Goal: Contribute content: Add original content to the website for others to see

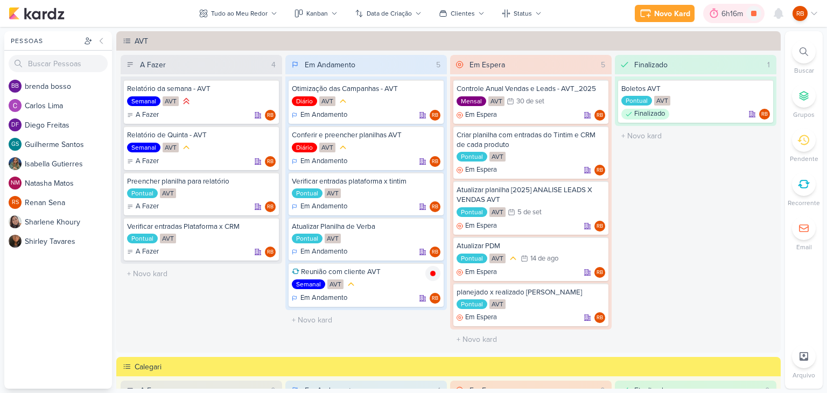
click at [730, 15] on div "6h16m" at bounding box center [733, 13] width 25 height 11
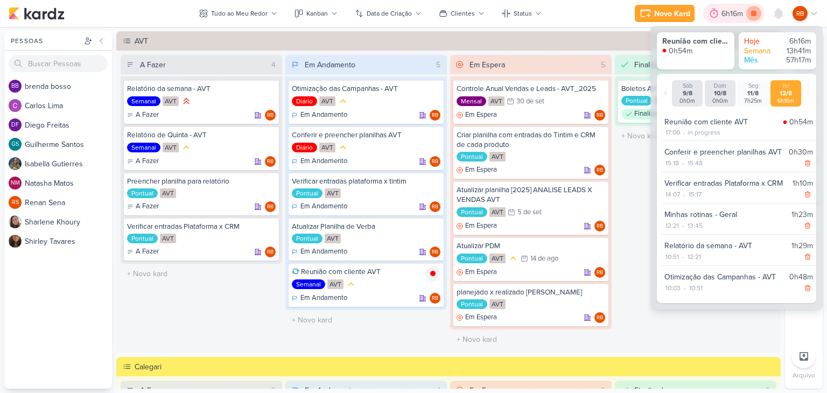
click at [750, 15] on icon at bounding box center [753, 13] width 15 height 15
click at [754, 12] on div "6h16m" at bounding box center [748, 13] width 25 height 11
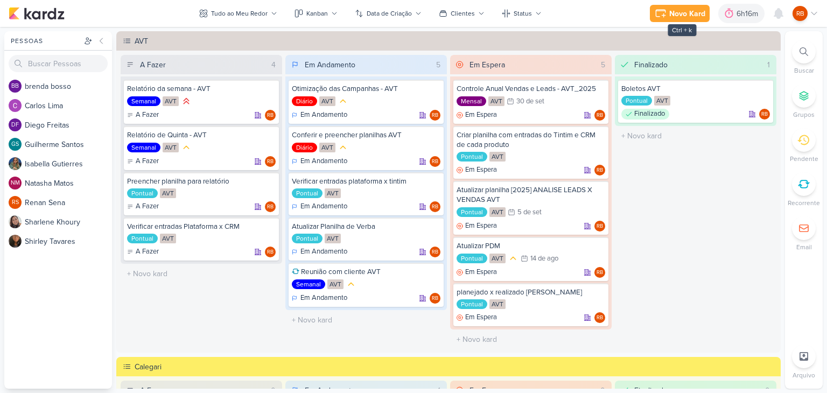
click at [678, 4] on div "Novo Kard Ctrl + k 6h16m Sessão desligada... Hoje 6h16m Semana 13h41m Mês 57h17…" at bounding box center [734, 13] width 168 height 19
click at [680, 15] on div "Novo Kard" at bounding box center [687, 13] width 36 height 11
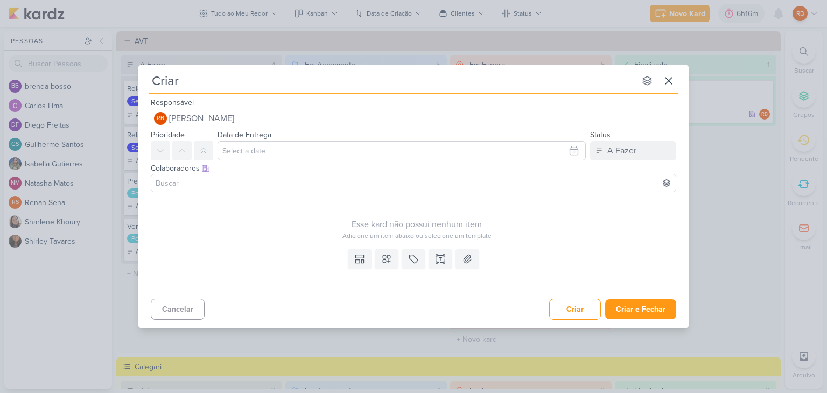
type input "Criar"
type input "Criar C"
type input "Criar Casm"
type input "Criar Cas"
type input "Criar"
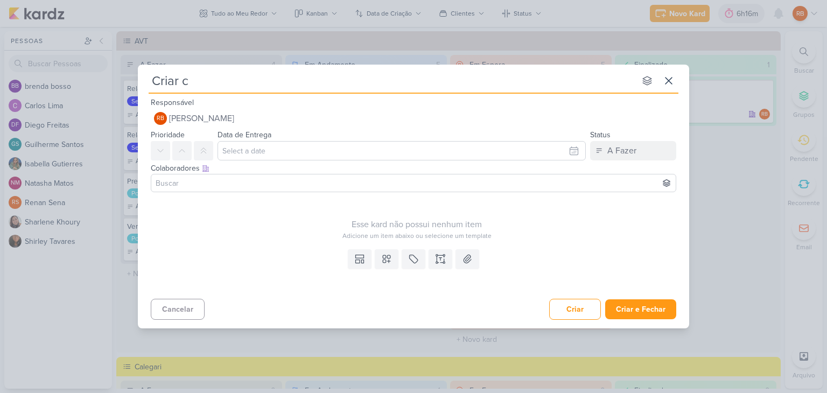
type input "Criar ca"
type input "Criar campanha"
type input "Criar campanha WA"
type input "Criar campanha WA c"
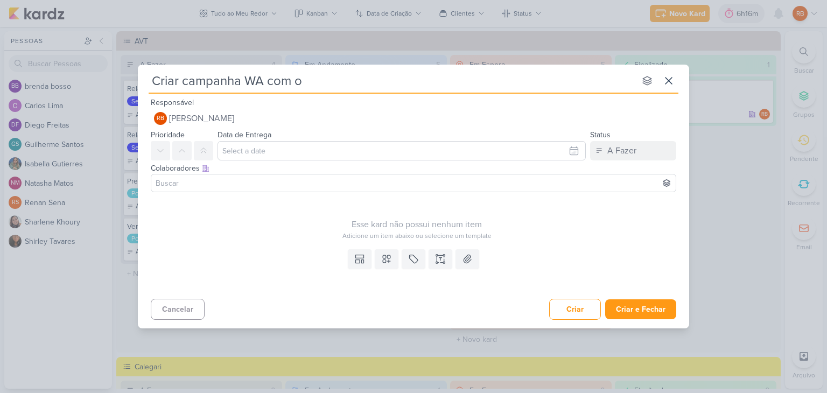
type input "Criar campanha WA com ob"
type input "Criar campanha WA com objeti"
type input "Criar campanha WA com objetib"
type input "Criar campanha WA com objeti"
type input "Criar campanha WA com objetivo"
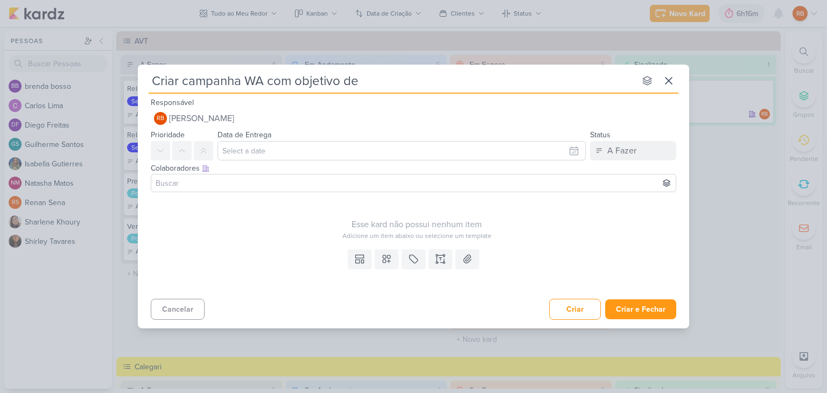
type input "Criar campanha WA com objetivo de"
type input "Criar campanha WA com objetivo de vendas"
type input "Criar campanha WA com objetivo de vendas -"
type input "Criar campanha WA com objetivo de vendas - è"
type input "Criar campanha WA com objetivo de vendas -"
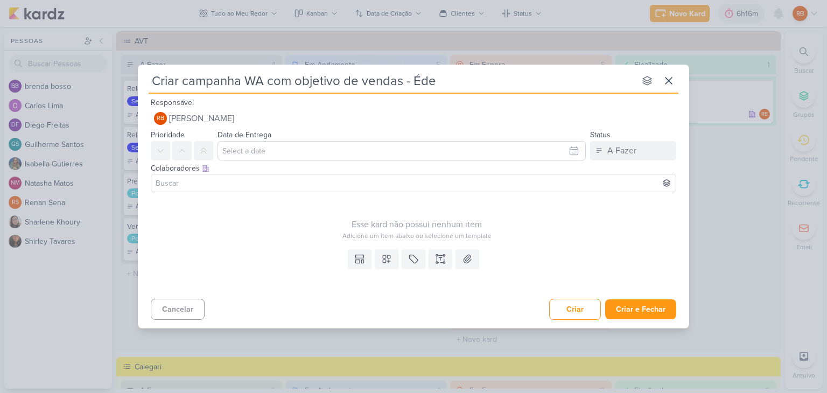
type input "Criar campanha WA com objetivo de vendas - Éden"
click at [412, 256] on icon at bounding box center [413, 258] width 11 height 11
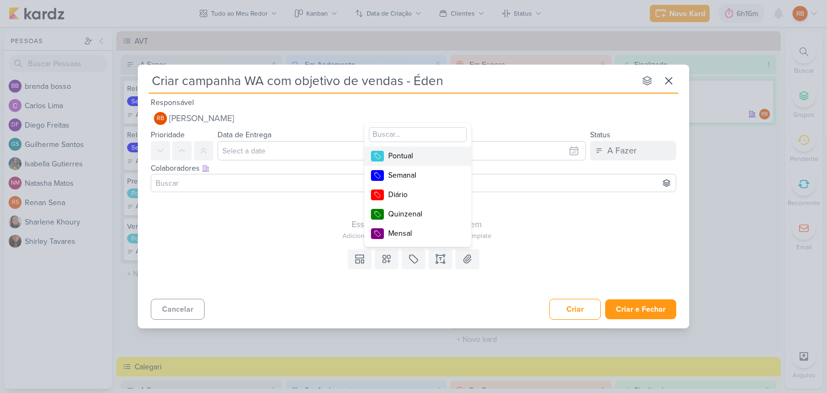
click at [417, 158] on div "Pontual" at bounding box center [423, 155] width 70 height 11
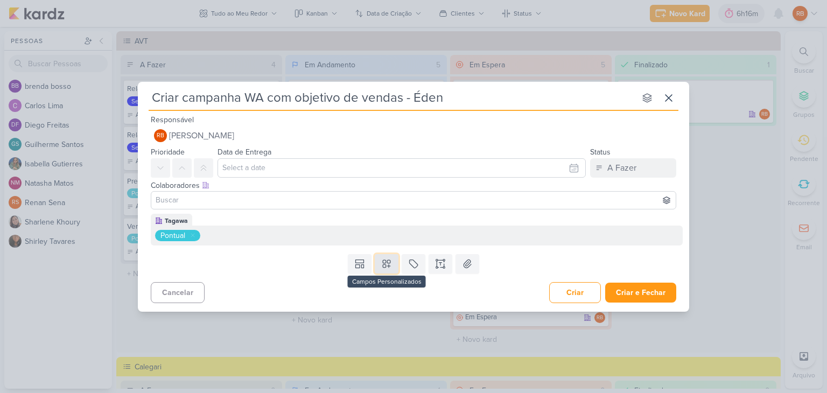
click at [389, 266] on icon at bounding box center [387, 264] width 8 height 8
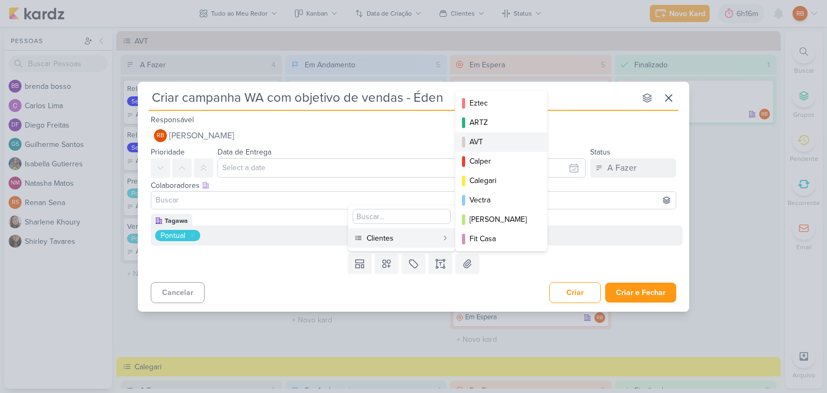
click at [512, 140] on div "AVT" at bounding box center [501, 141] width 65 height 11
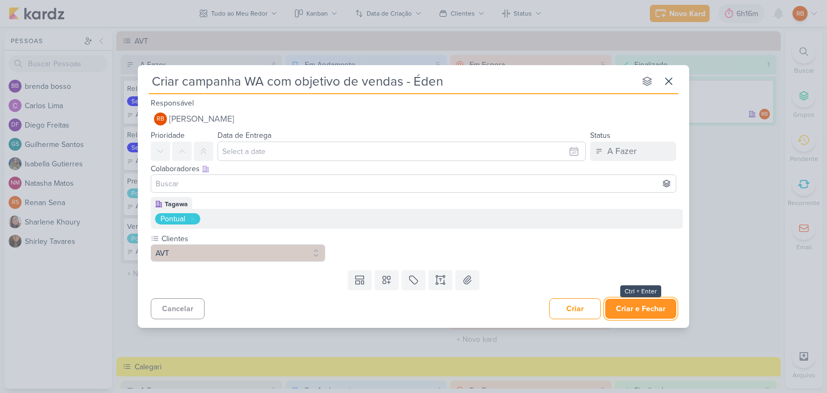
click at [645, 308] on button "Criar e Fechar" at bounding box center [640, 309] width 71 height 20
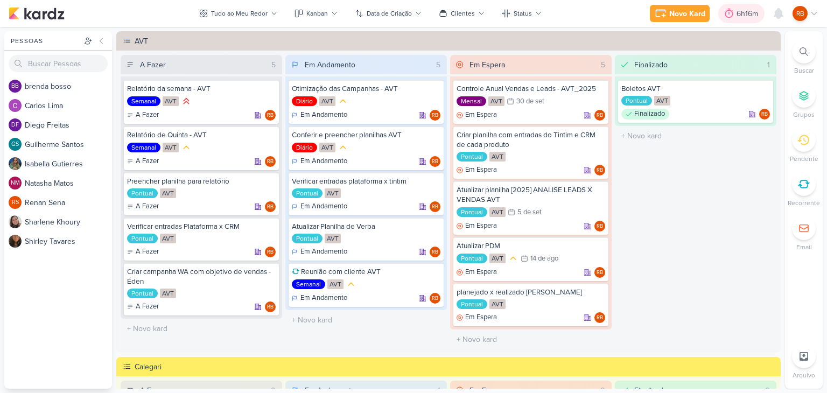
click at [729, 16] on icon at bounding box center [728, 13] width 11 height 11
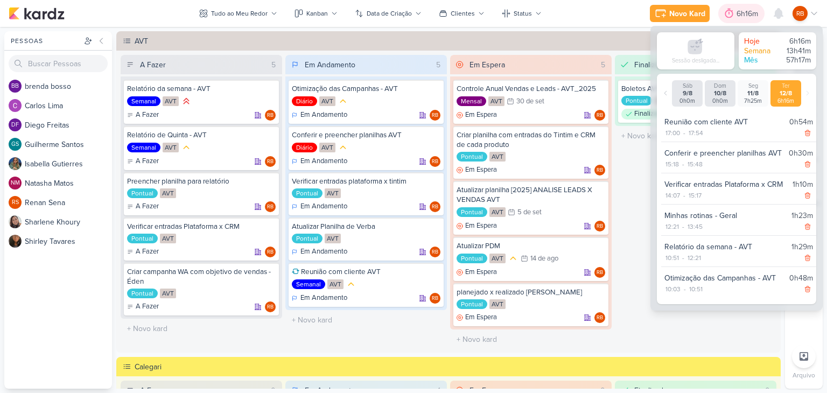
click at [730, 16] on icon at bounding box center [728, 13] width 11 height 11
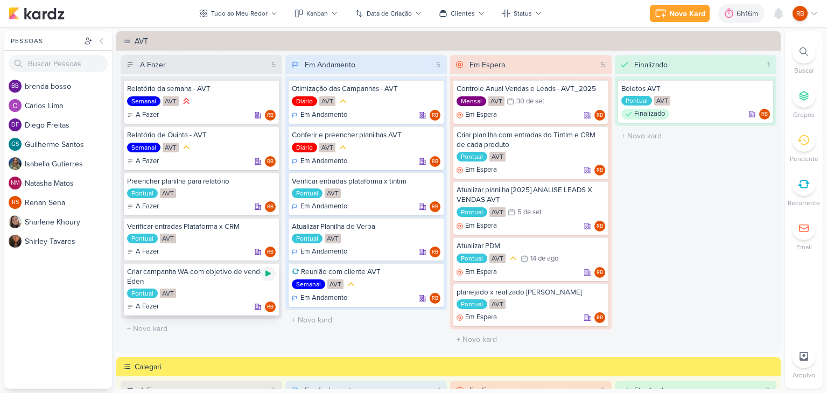
click at [266, 271] on icon at bounding box center [267, 274] width 5 height 6
